Goal: Task Accomplishment & Management: Manage account settings

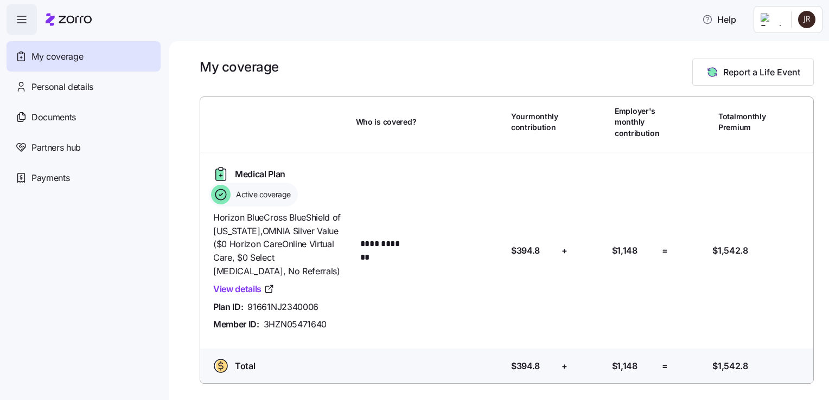
click at [804, 18] on html "**********" at bounding box center [414, 197] width 829 height 394
click at [768, 50] on div "Admin view" at bounding box center [770, 49] width 56 height 12
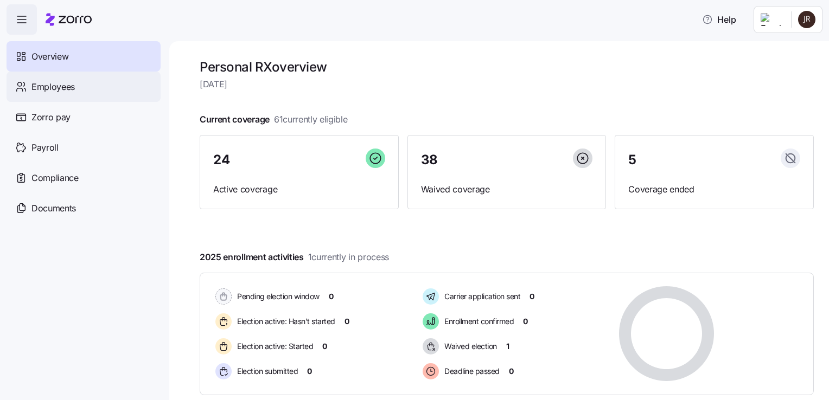
click at [48, 84] on span "Employees" at bounding box center [52, 87] width 43 height 14
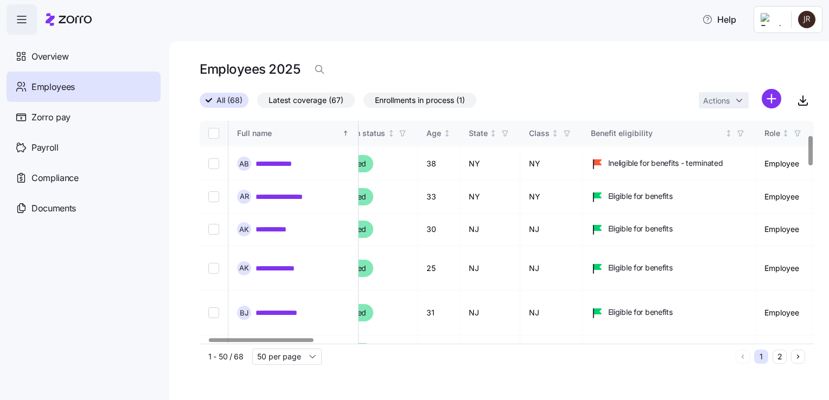
scroll to position [108, 0]
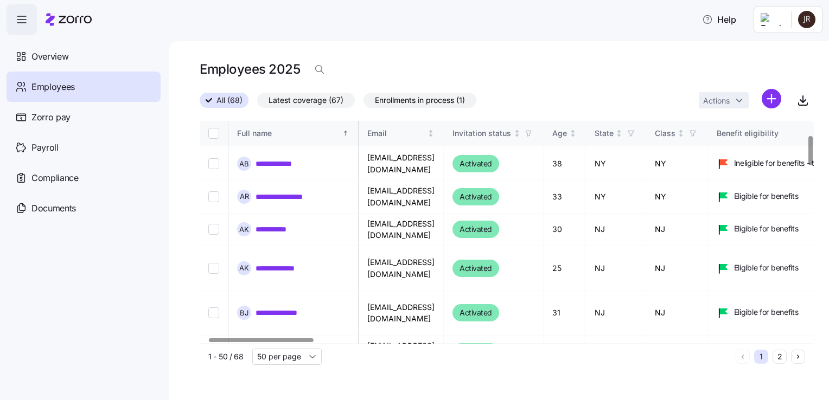
click at [243, 342] on div at bounding box center [261, 340] width 104 height 4
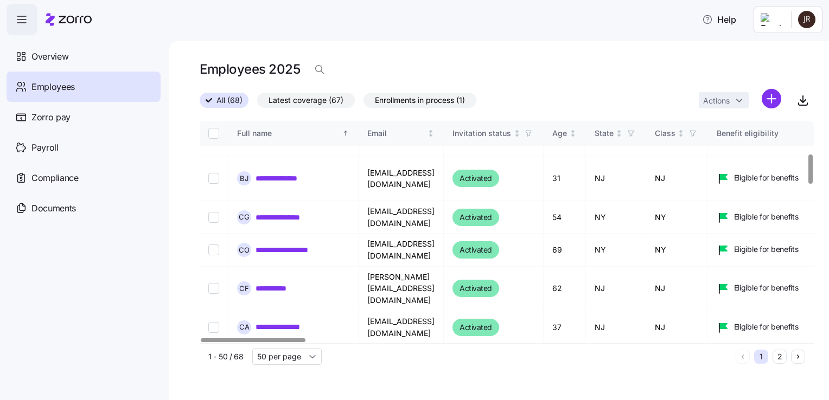
scroll to position [256, 0]
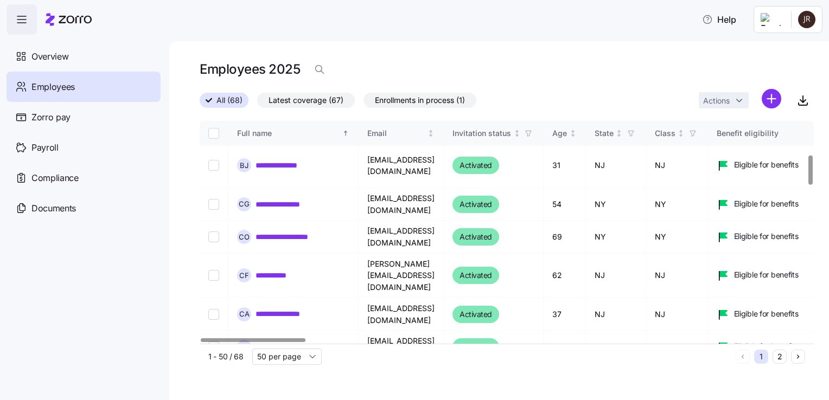
click at [809, 172] on div at bounding box center [810, 170] width 4 height 29
click at [201, 342] on div at bounding box center [253, 340] width 104 height 4
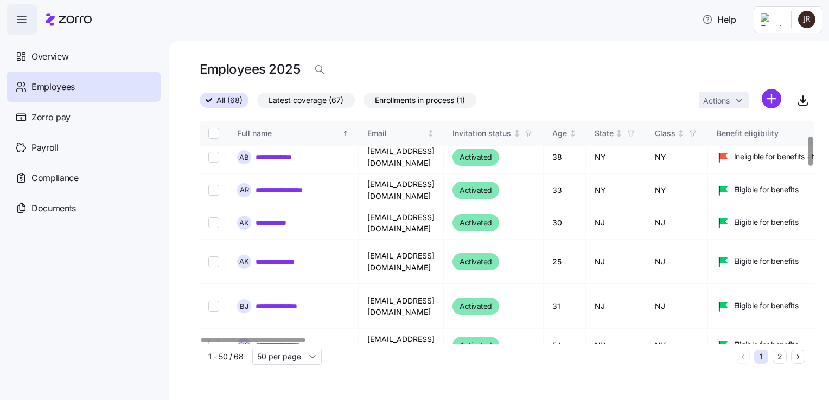
scroll to position [0, 0]
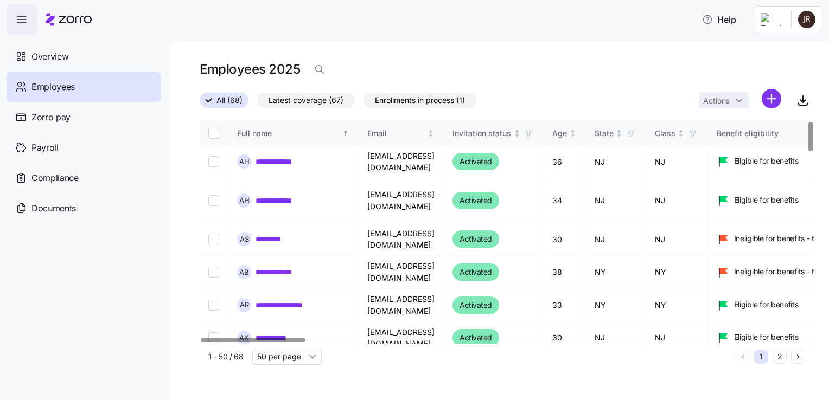
click at [814, 121] on div at bounding box center [810, 229] width 7 height 216
click at [808, 122] on div at bounding box center [810, 136] width 4 height 29
click at [424, 102] on span "Enrollments in process (1)" at bounding box center [420, 100] width 90 height 14
click at [363, 103] on input "Enrollments in process (1)" at bounding box center [363, 103] width 0 height 0
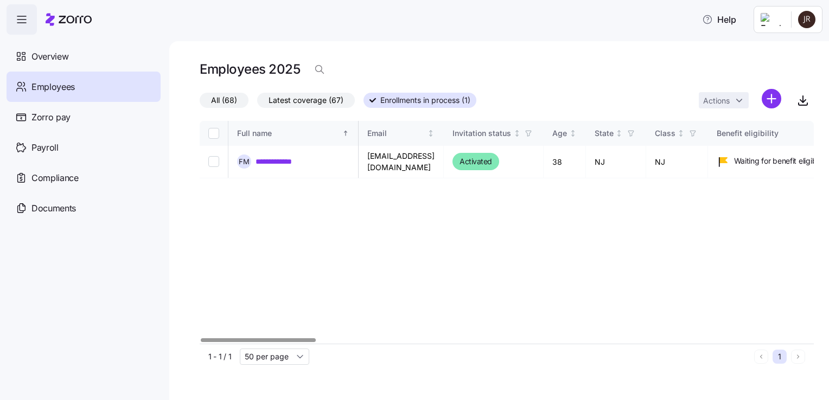
click at [218, 342] on div at bounding box center [258, 340] width 115 height 4
click at [219, 102] on span "All (68)" at bounding box center [224, 100] width 26 height 14
click at [200, 103] on input "All (68)" at bounding box center [200, 103] width 0 height 0
